Goal: Check status

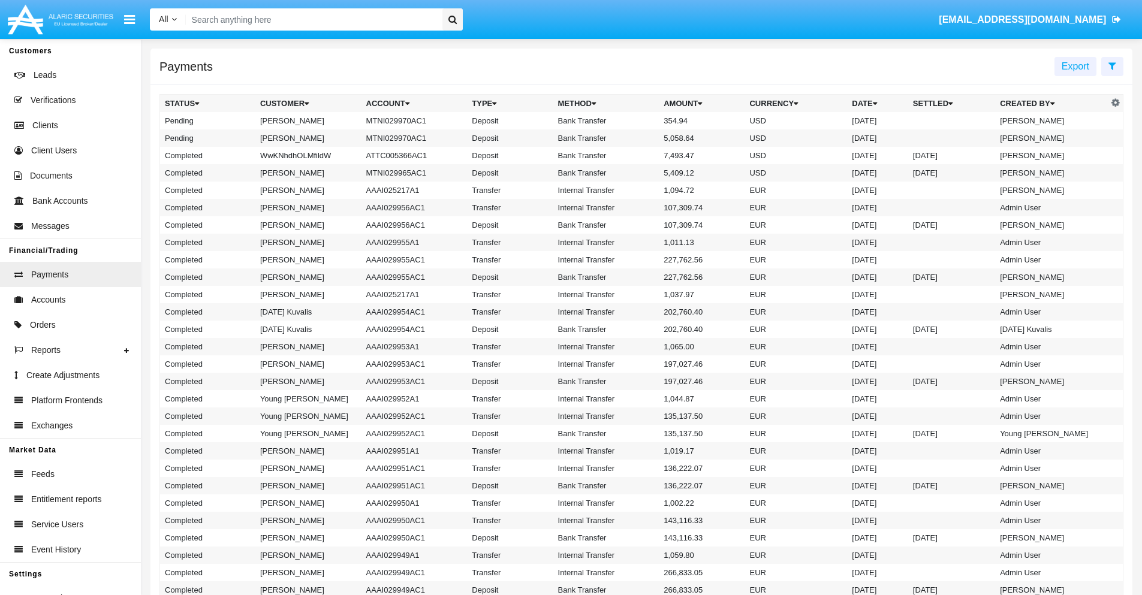
click at [1112, 65] on icon at bounding box center [1112, 66] width 8 height 10
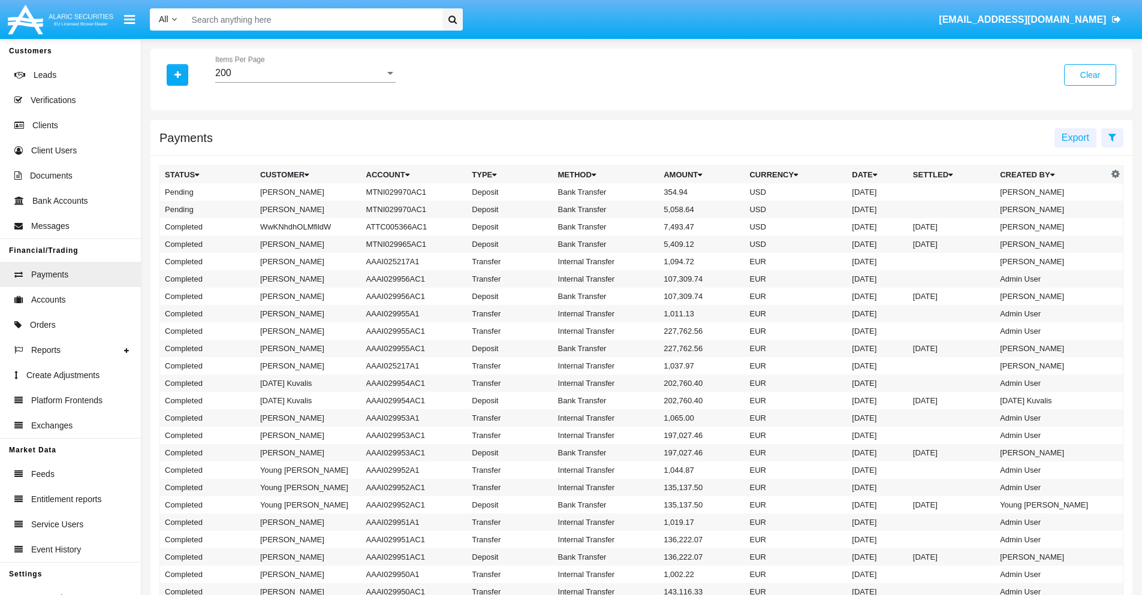
click at [305, 73] on div "200" at bounding box center [300, 73] width 170 height 11
click at [305, 82] on span "10" at bounding box center [305, 82] width 180 height 29
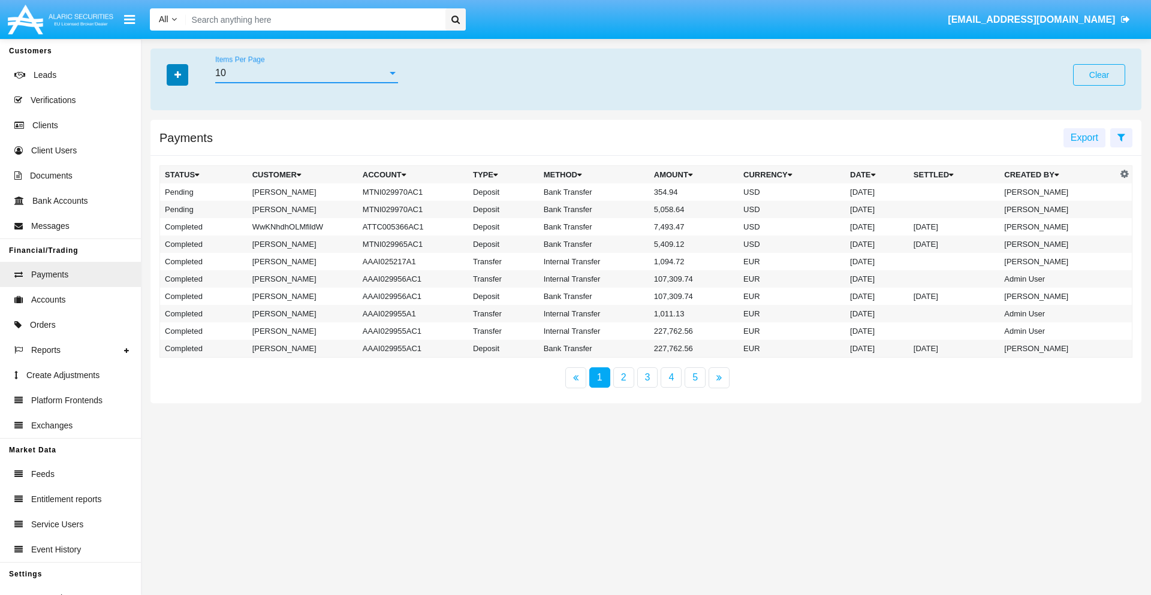
click at [177, 74] on icon "button" at bounding box center [177, 75] width 7 height 8
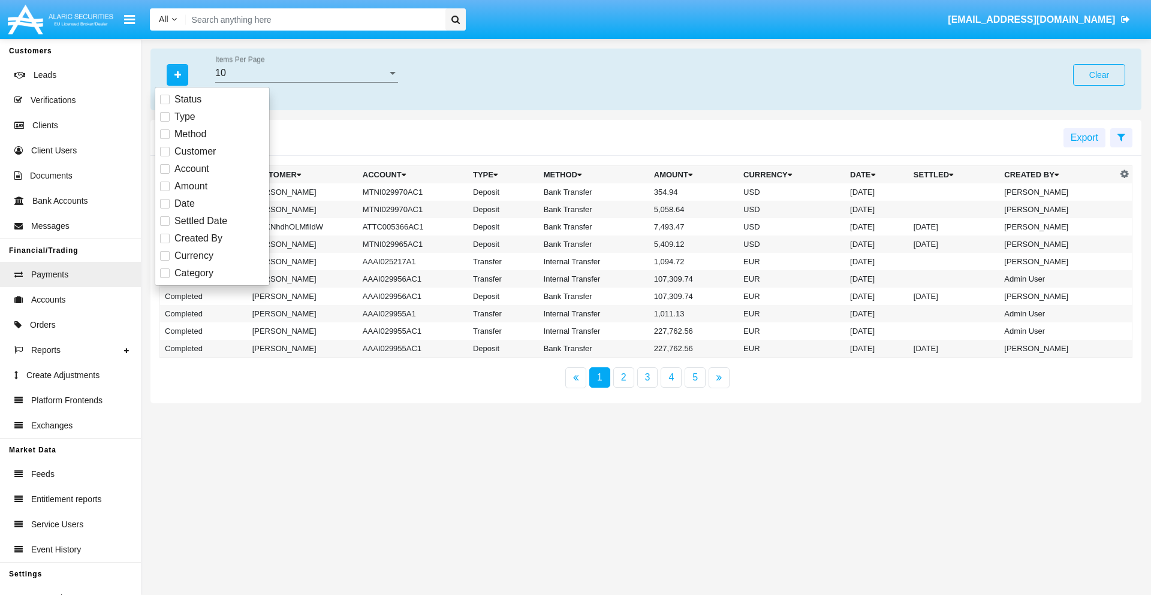
click at [188, 99] on span "Status" at bounding box center [187, 99] width 27 height 14
click at [165, 104] on input "Status" at bounding box center [164, 104] width 1 height 1
checkbox input "true"
click at [177, 74] on icon "button" at bounding box center [177, 75] width 7 height 8
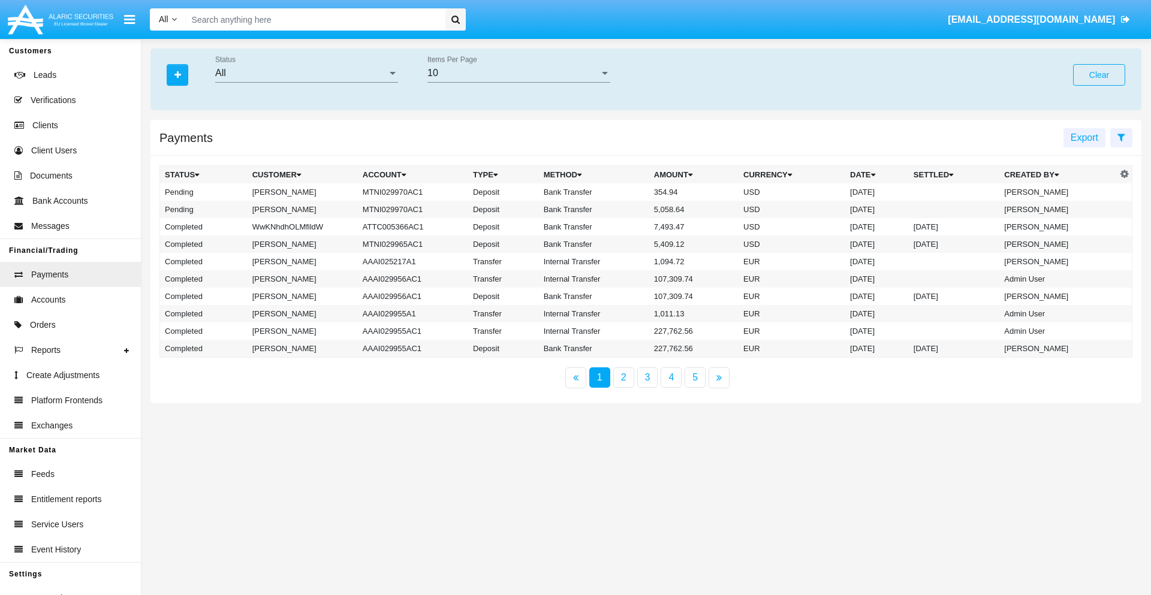
click at [306, 73] on div "All" at bounding box center [301, 73] width 172 height 11
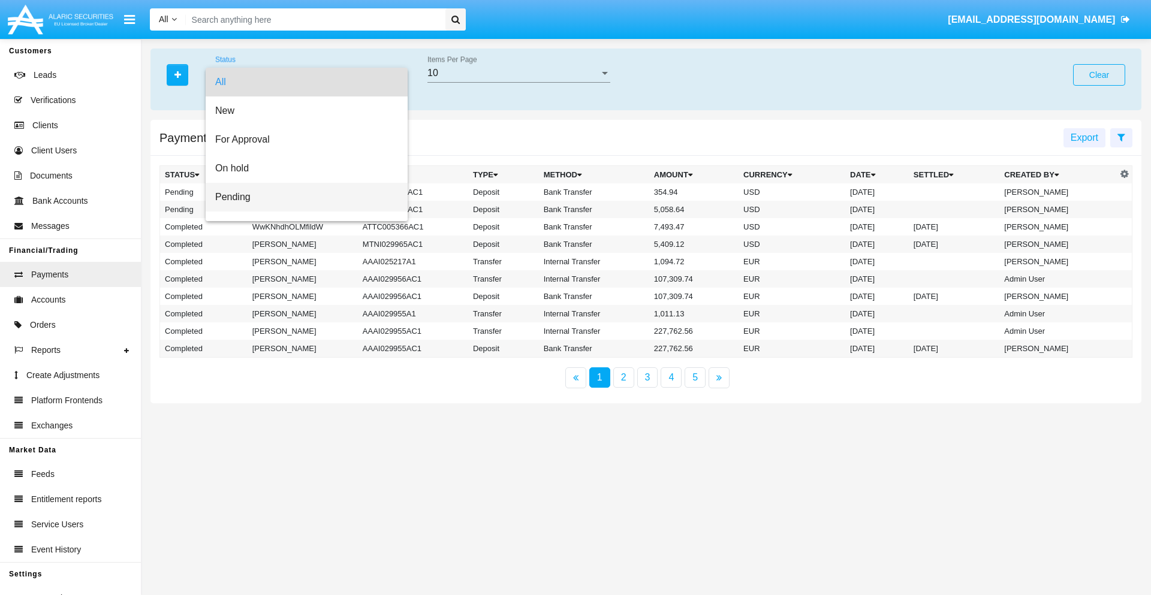
click at [301, 197] on span "Pending" at bounding box center [306, 197] width 183 height 29
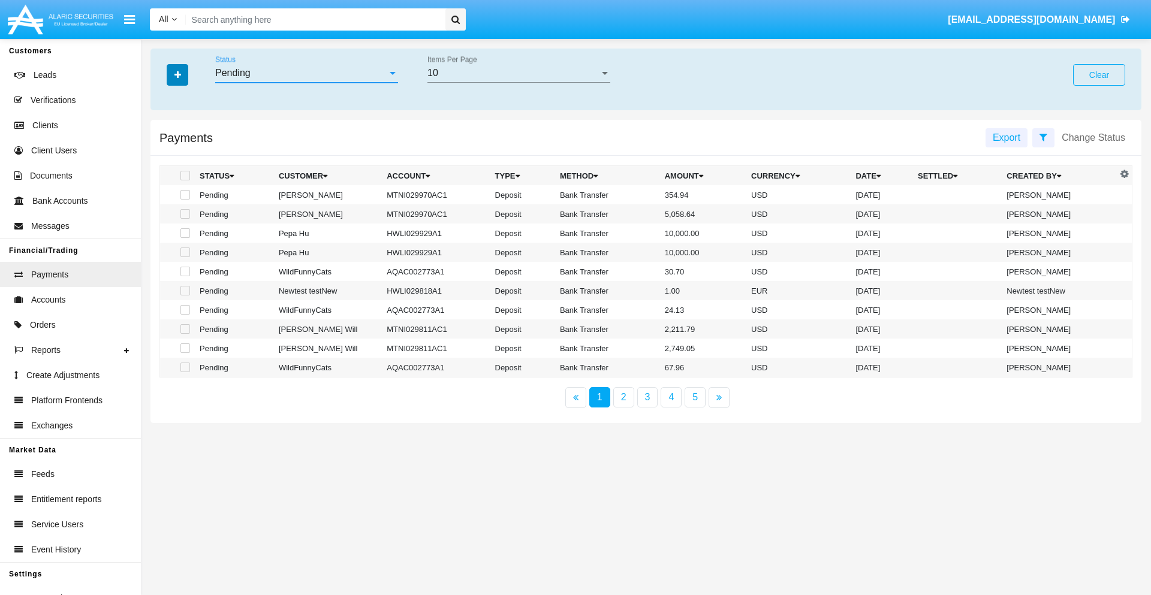
click at [177, 74] on icon "button" at bounding box center [177, 75] width 7 height 8
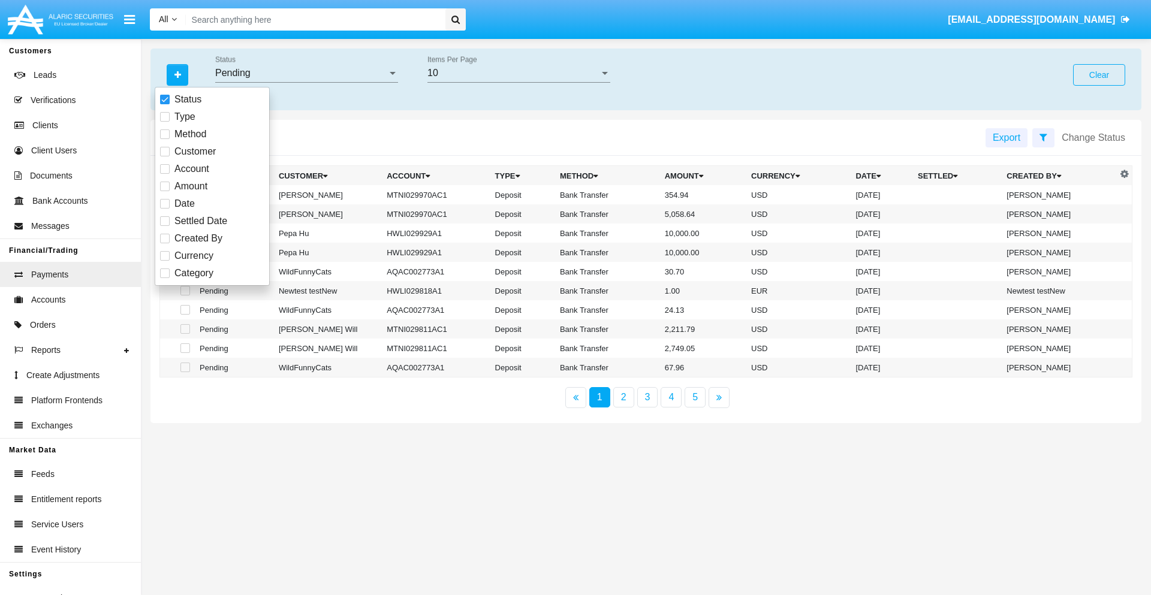
click at [190, 134] on span "Method" at bounding box center [190, 134] width 32 height 14
click at [165, 139] on input "Method" at bounding box center [164, 139] width 1 height 1
checkbox input "true"
click at [177, 74] on icon "button" at bounding box center [177, 75] width 7 height 8
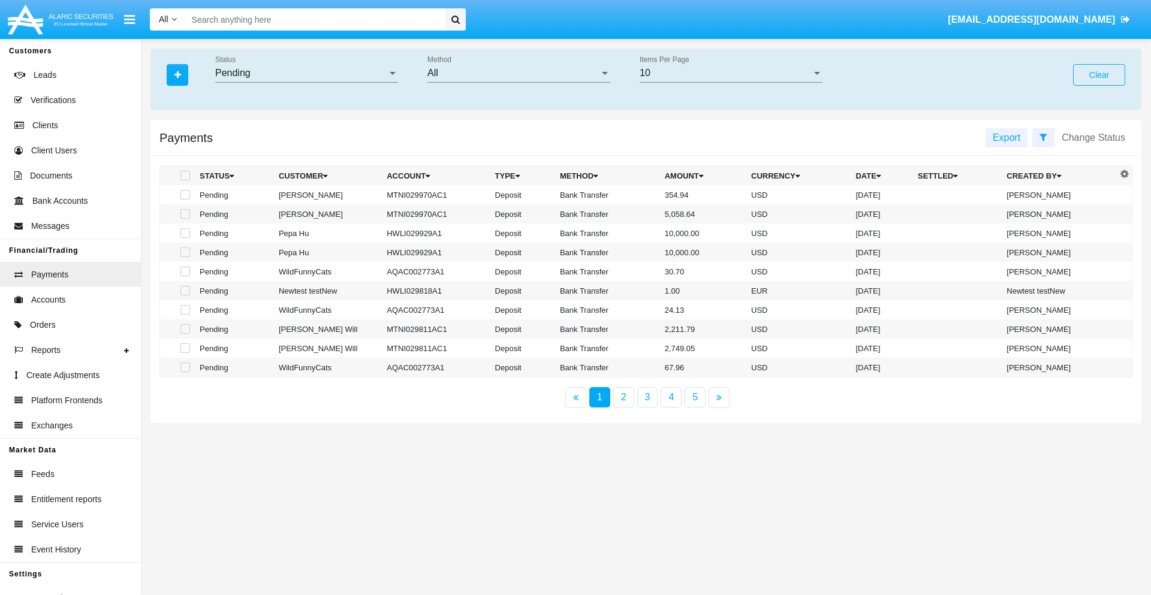
click at [518, 73] on div "All" at bounding box center [513, 73] width 172 height 11
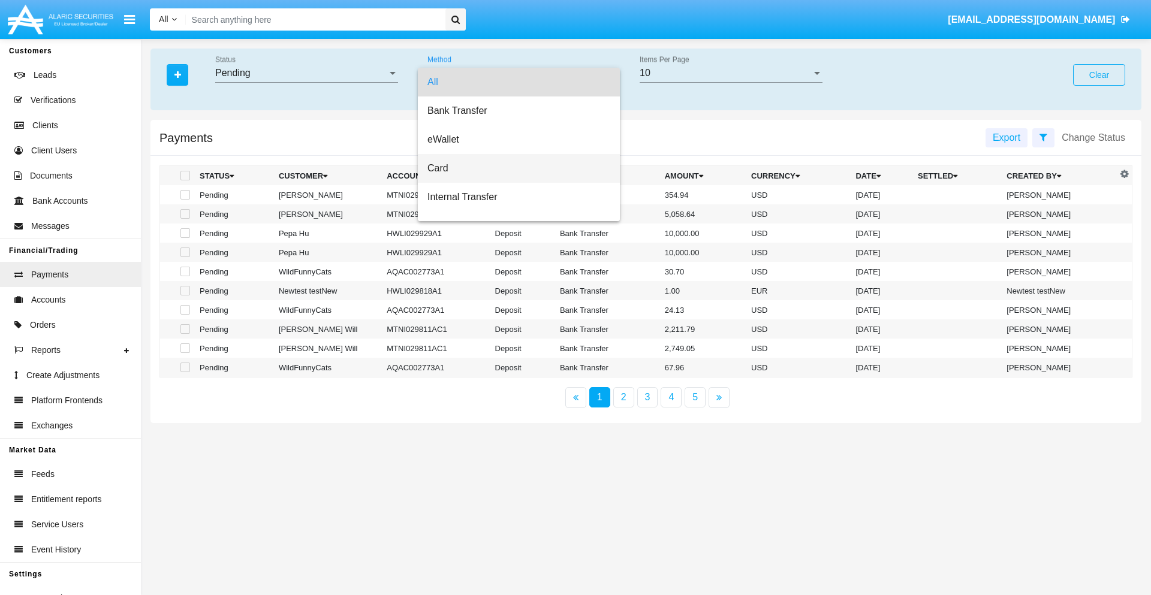
click at [514, 168] on span "Card" at bounding box center [518, 168] width 183 height 29
